Goal: Task Accomplishment & Management: Use online tool/utility

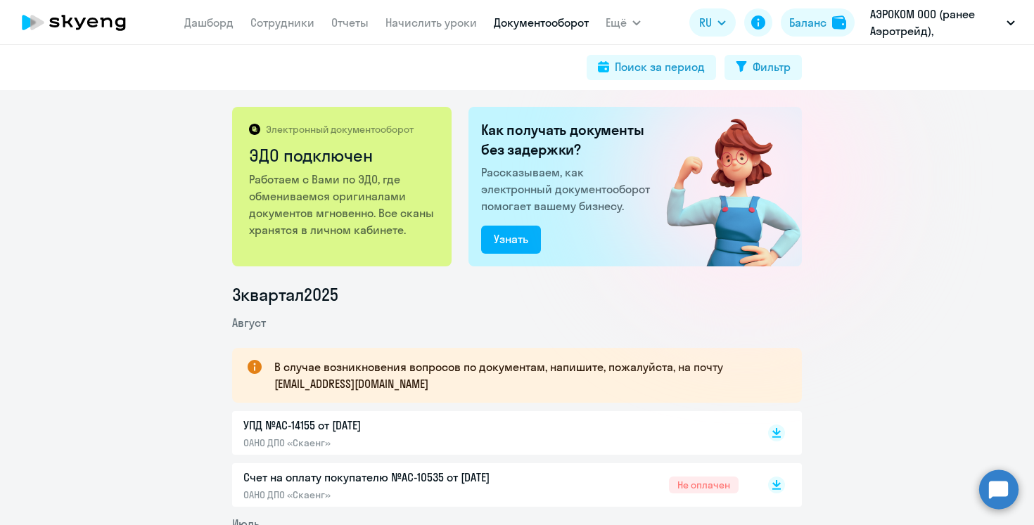
scroll to position [233, 0]
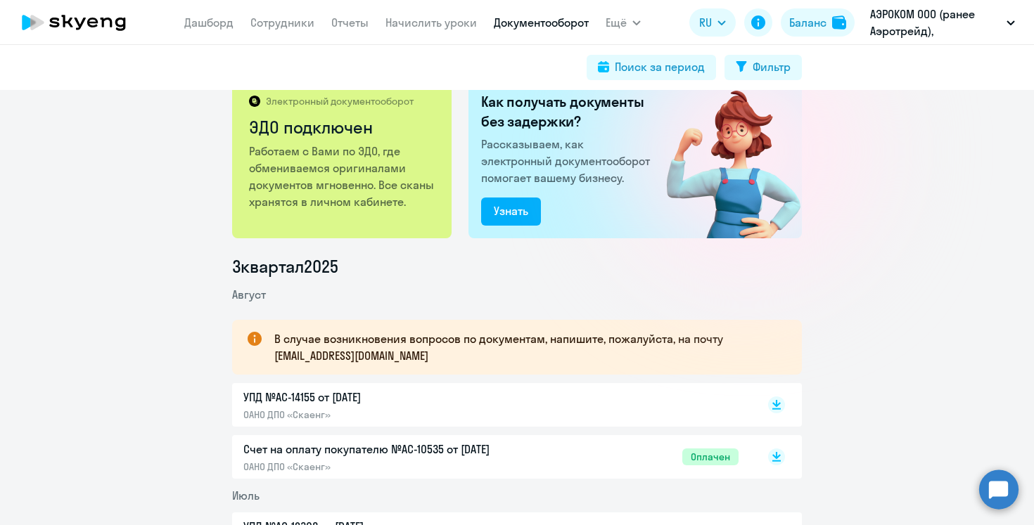
scroll to position [1, 0]
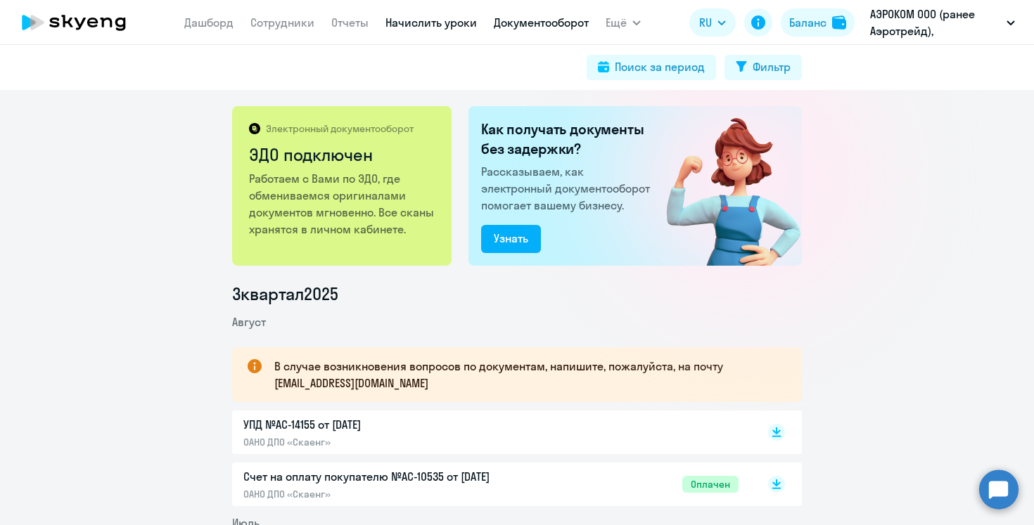
click at [454, 23] on link "Начислить уроки" at bounding box center [430, 22] width 91 height 14
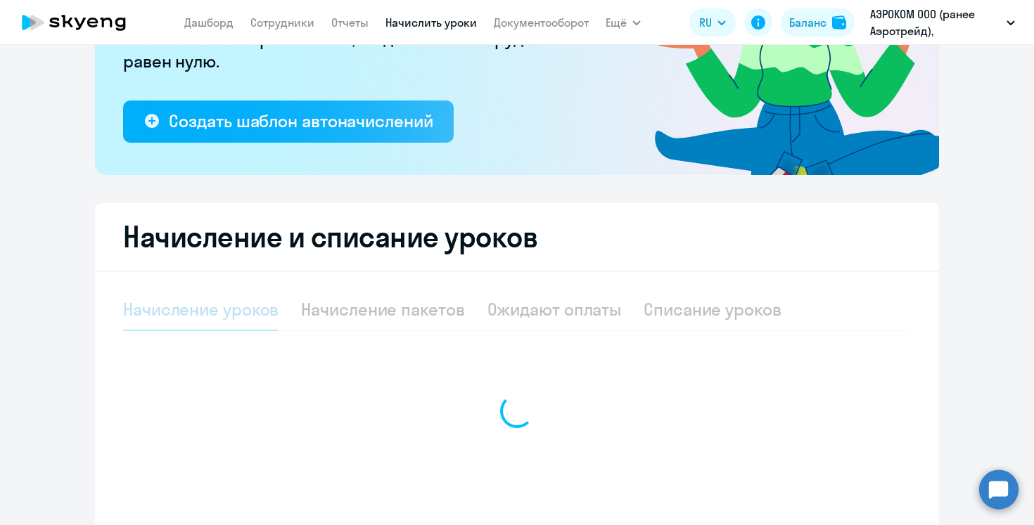
select select "10"
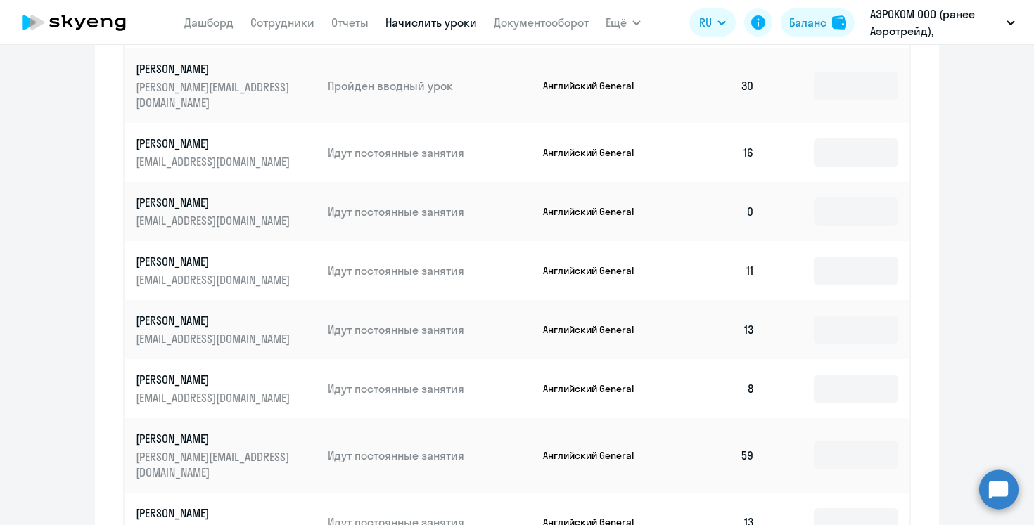
scroll to position [776, 0]
